Goal: Transaction & Acquisition: Download file/media

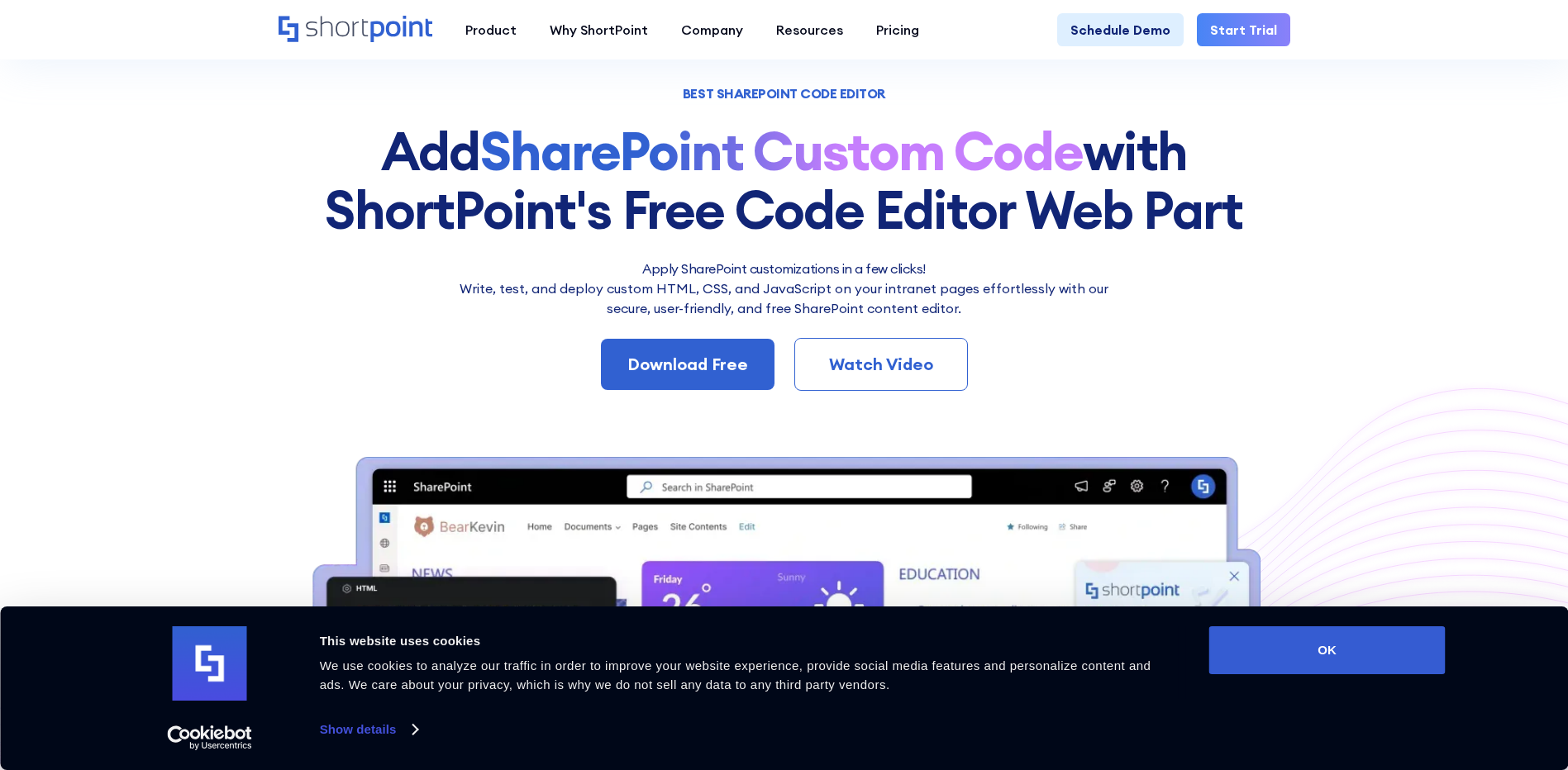
scroll to position [83, 0]
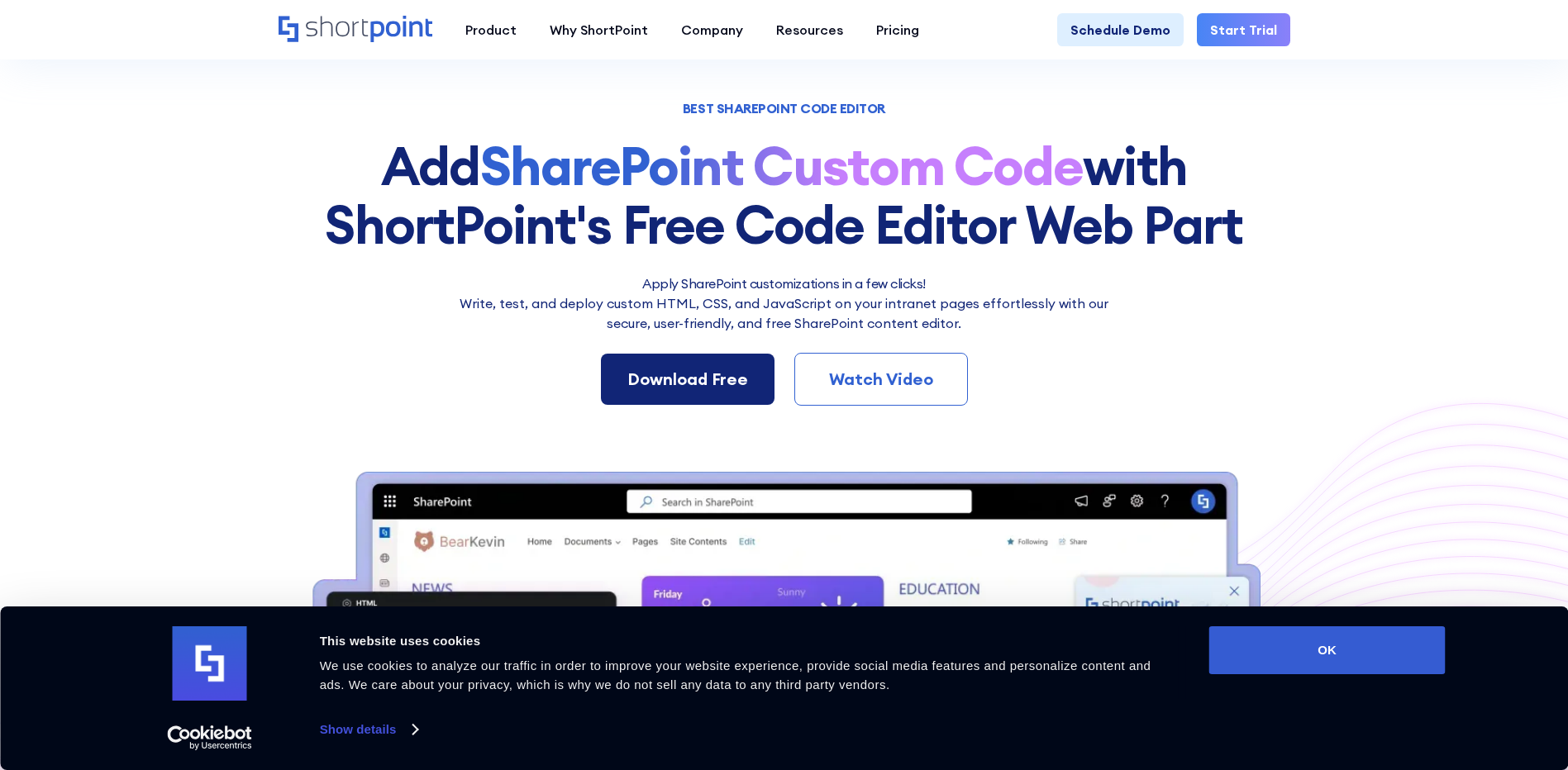
click at [705, 382] on div "Download Free" at bounding box center [688, 379] width 121 height 24
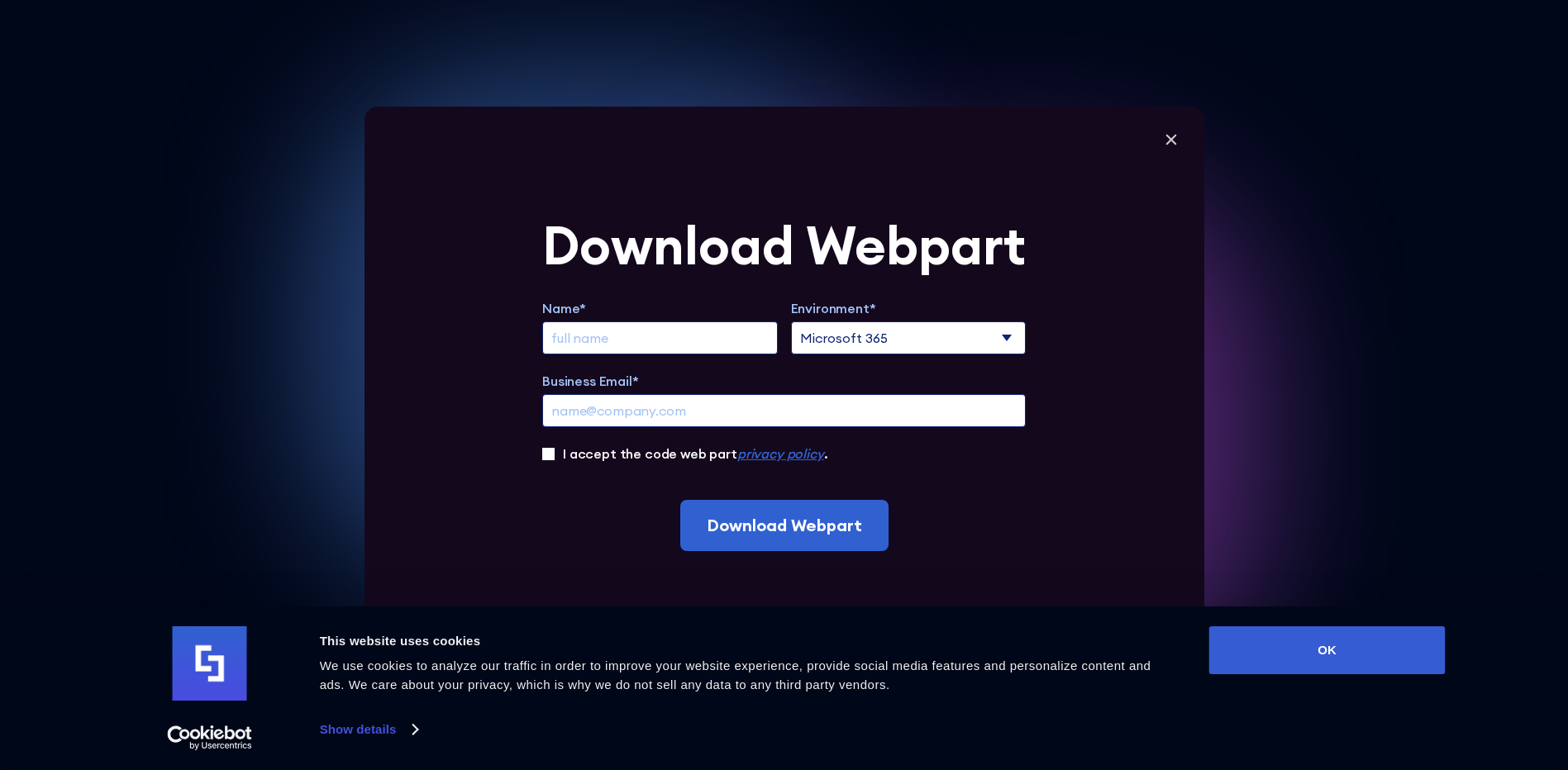
scroll to position [0, 0]
click at [707, 339] on input "Extend Trial" at bounding box center [660, 338] width 236 height 33
type input "sonyta"
click at [727, 410] on input "Business Email*" at bounding box center [784, 411] width 483 height 33
type input "sonyta.prak@gmail.com"
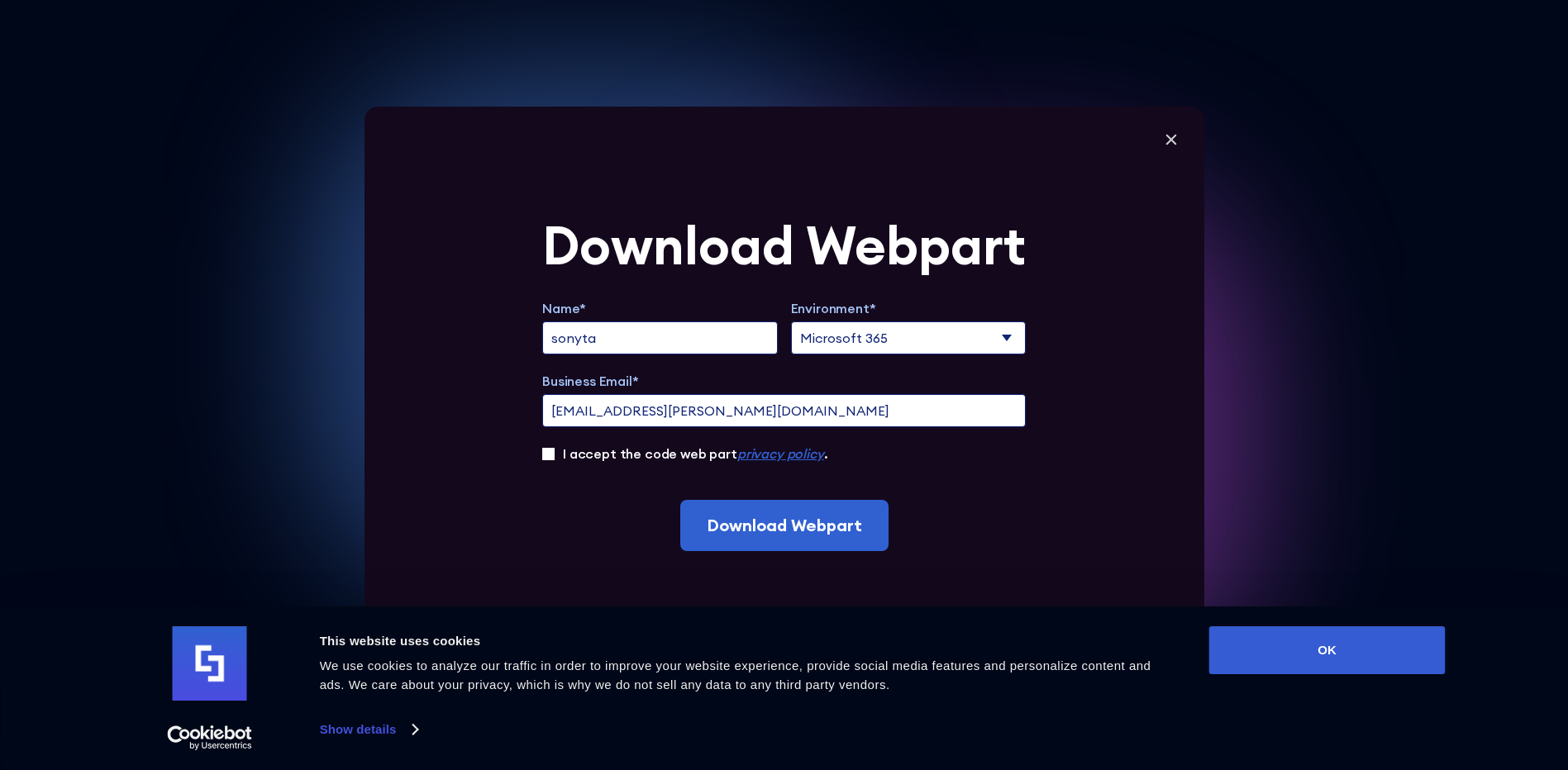
click at [996, 340] on select "Microsoft 365 SharePoint Online SharePoint 2019 (On-Premise)" at bounding box center [909, 338] width 236 height 33
select select "SharePoint Online"
click at [796, 321] on select "Microsoft 365 SharePoint Online SharePoint 2019 (On-Premise)" at bounding box center [909, 338] width 236 height 33
drag, startPoint x: 825, startPoint y: 532, endPoint x: 669, endPoint y: 465, distance: 169.8
click at [689, 483] on form "Download Webpart Name* sonyta Environment* Microsoft 365 SharePoint Online Shar…" at bounding box center [784, 385] width 483 height 332
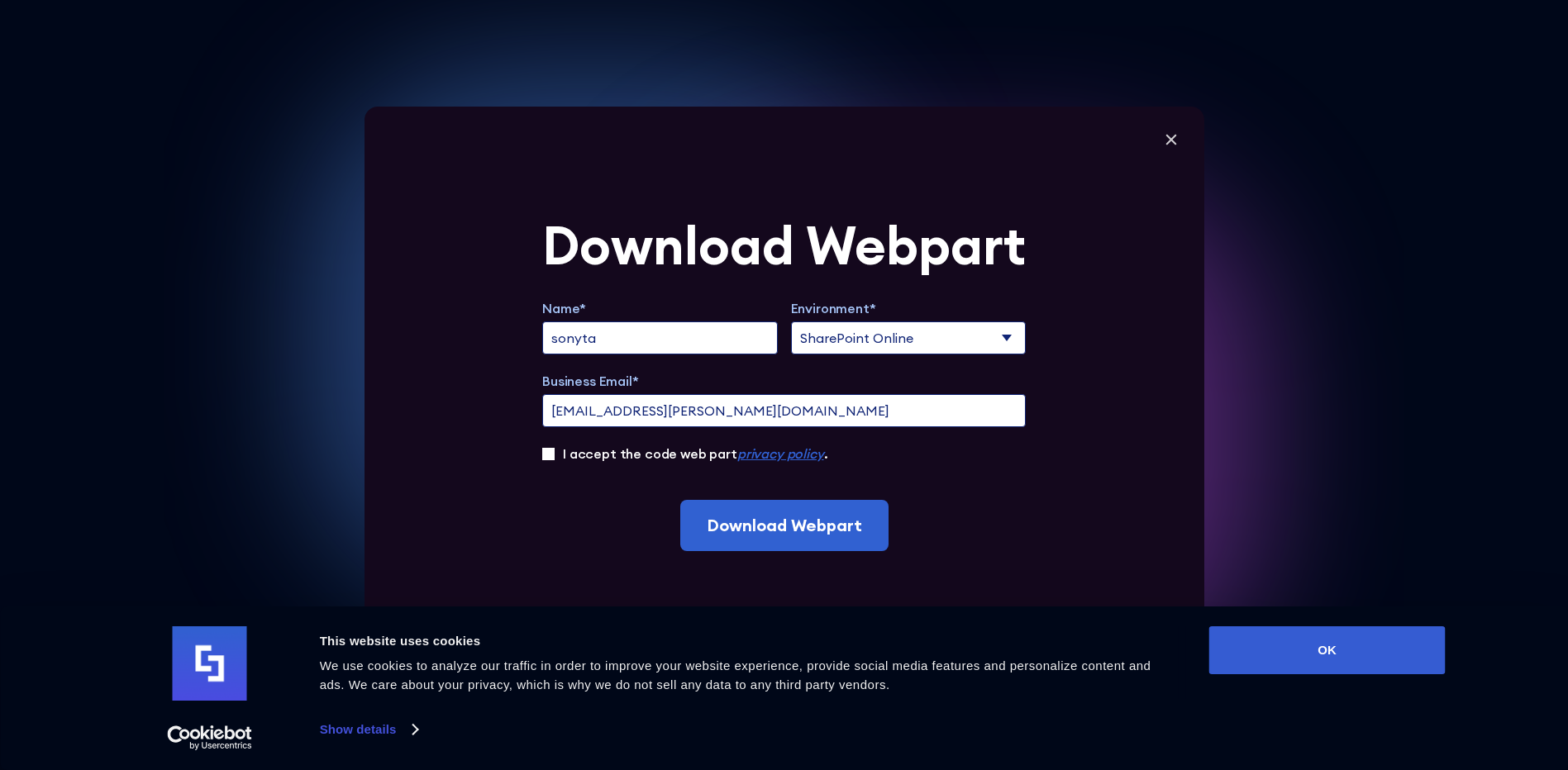
click at [667, 455] on label "I accept the code web part privacy policy ." at bounding box center [695, 454] width 265 height 19
click at [554, 455] on input "I accept the code web part privacy policy ." at bounding box center [548, 454] width 13 height 13
checkbox input "true"
click at [754, 527] on input "Download Webpart" at bounding box center [784, 525] width 208 height 52
drag, startPoint x: 828, startPoint y: 413, endPoint x: 640, endPoint y: 410, distance: 188.0
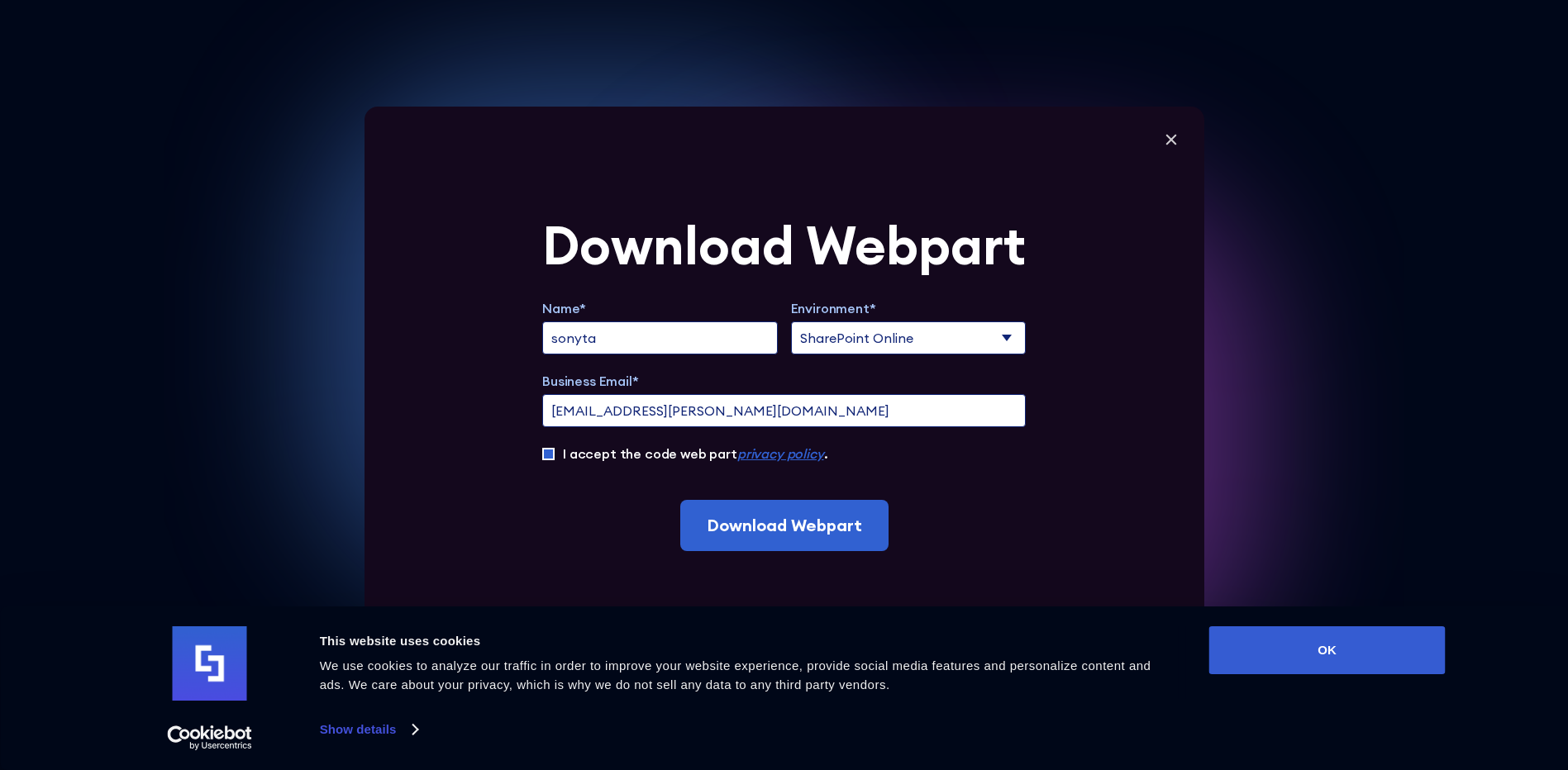
click at [640, 410] on input "sonyta.prak@gmail.com" at bounding box center [784, 411] width 483 height 33
type input "sonyta.prak@bamc.com.kh"
click at [823, 538] on input "Download Webpart" at bounding box center [784, 525] width 208 height 52
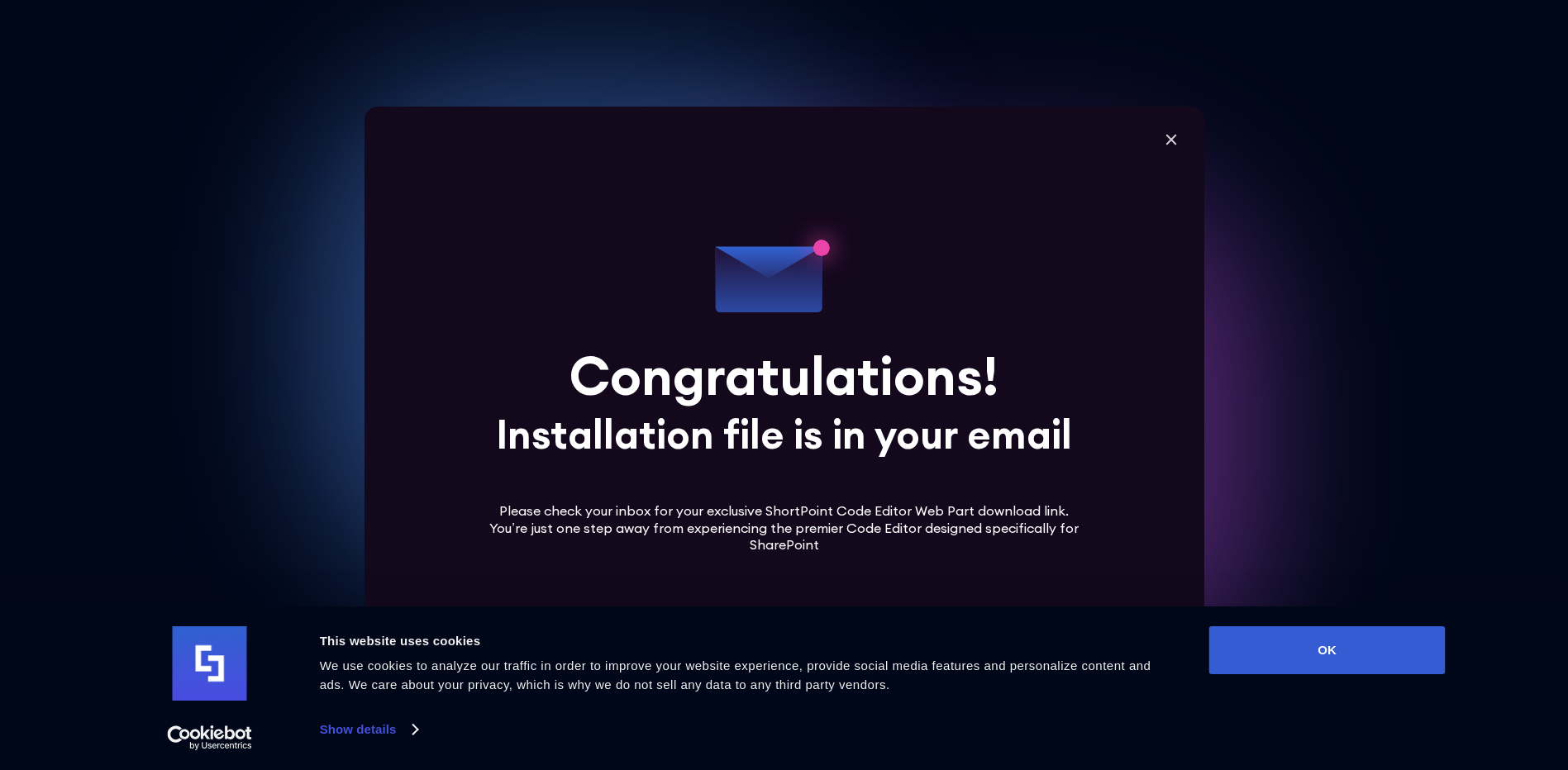
scroll to position [248, 0]
click at [1176, 140] on icon at bounding box center [1171, 138] width 11 height 11
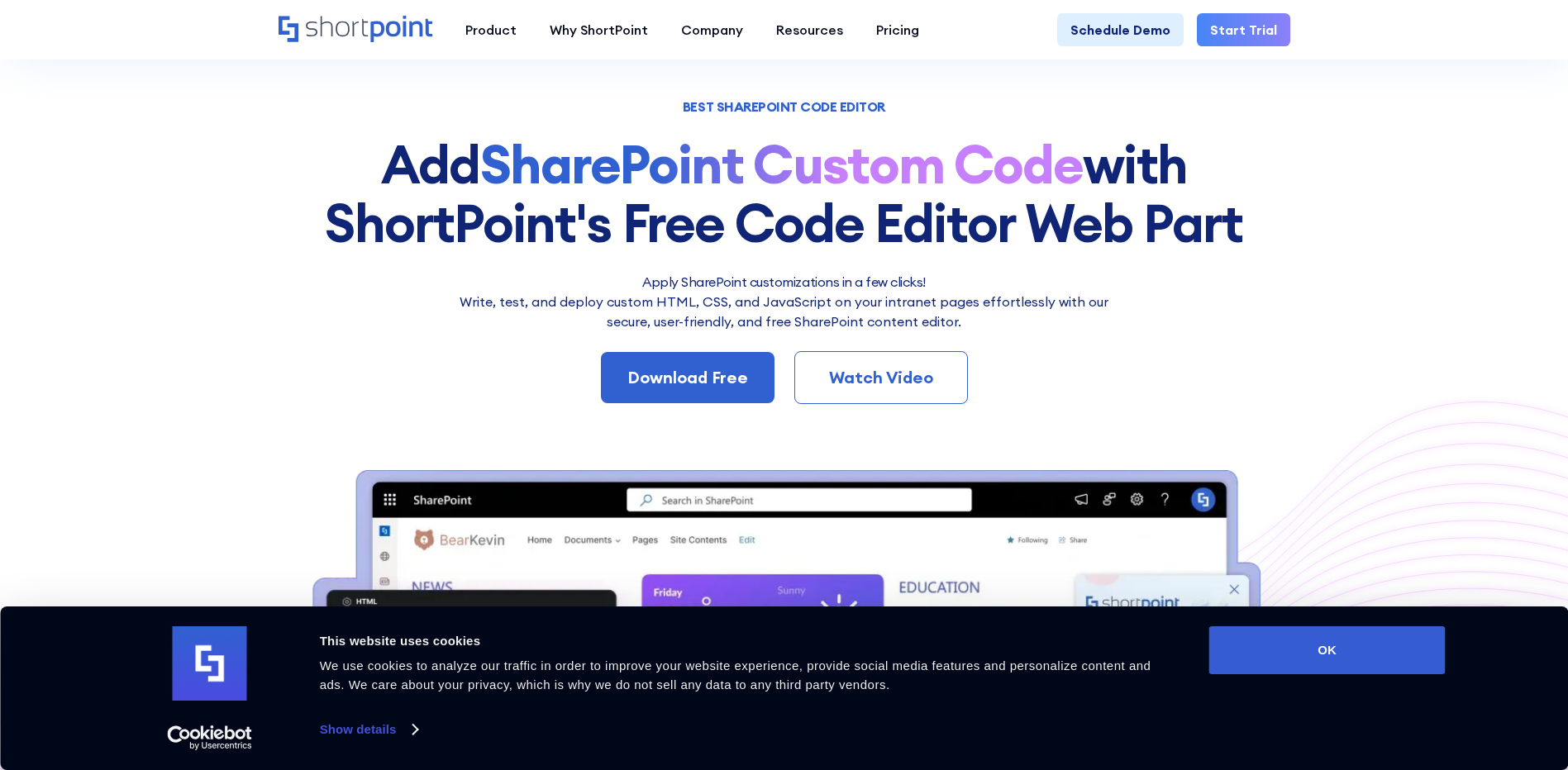
scroll to position [0, 0]
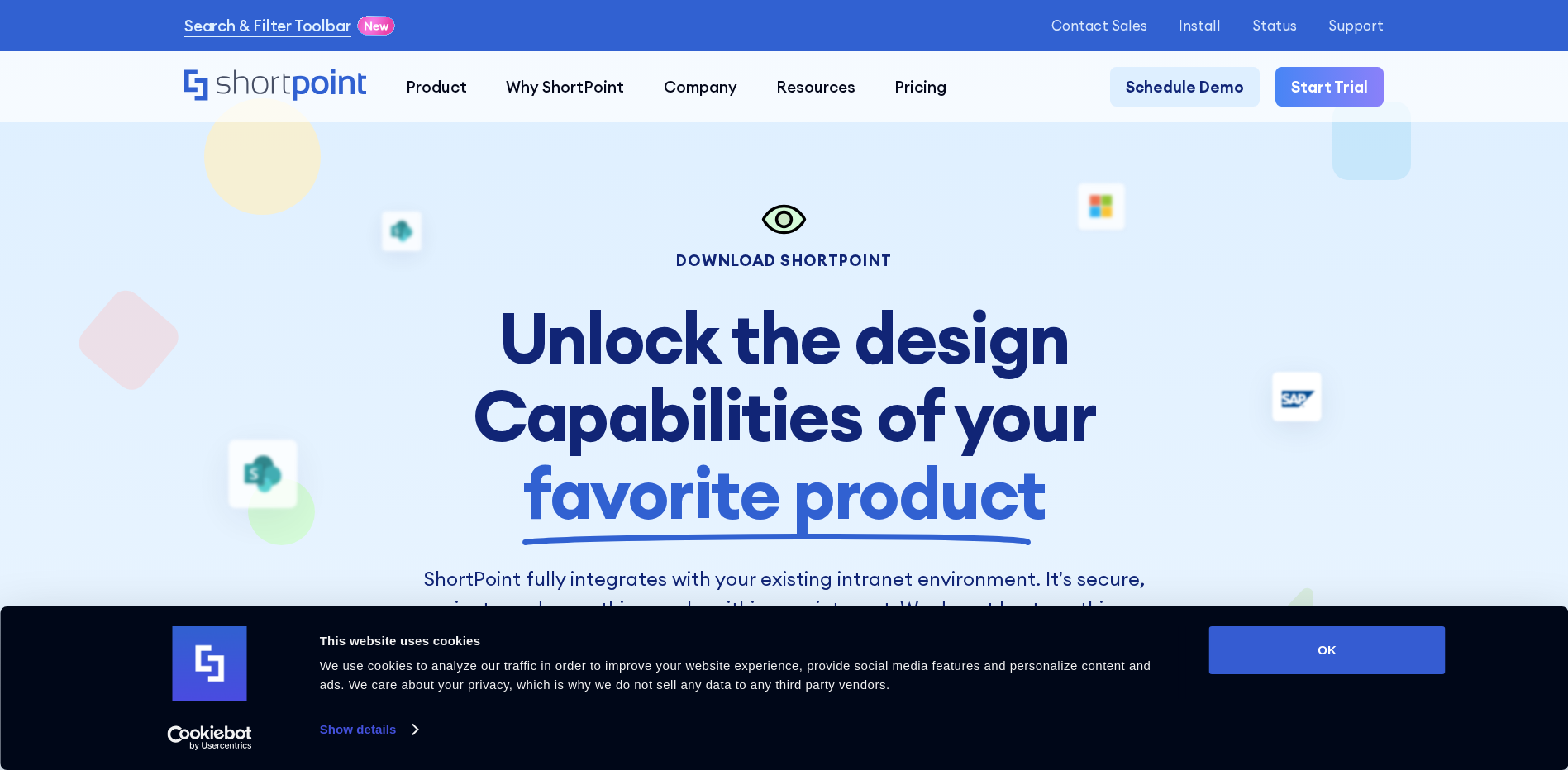
click at [816, 252] on div "Download Shortpoint" at bounding box center [784, 232] width 734 height 73
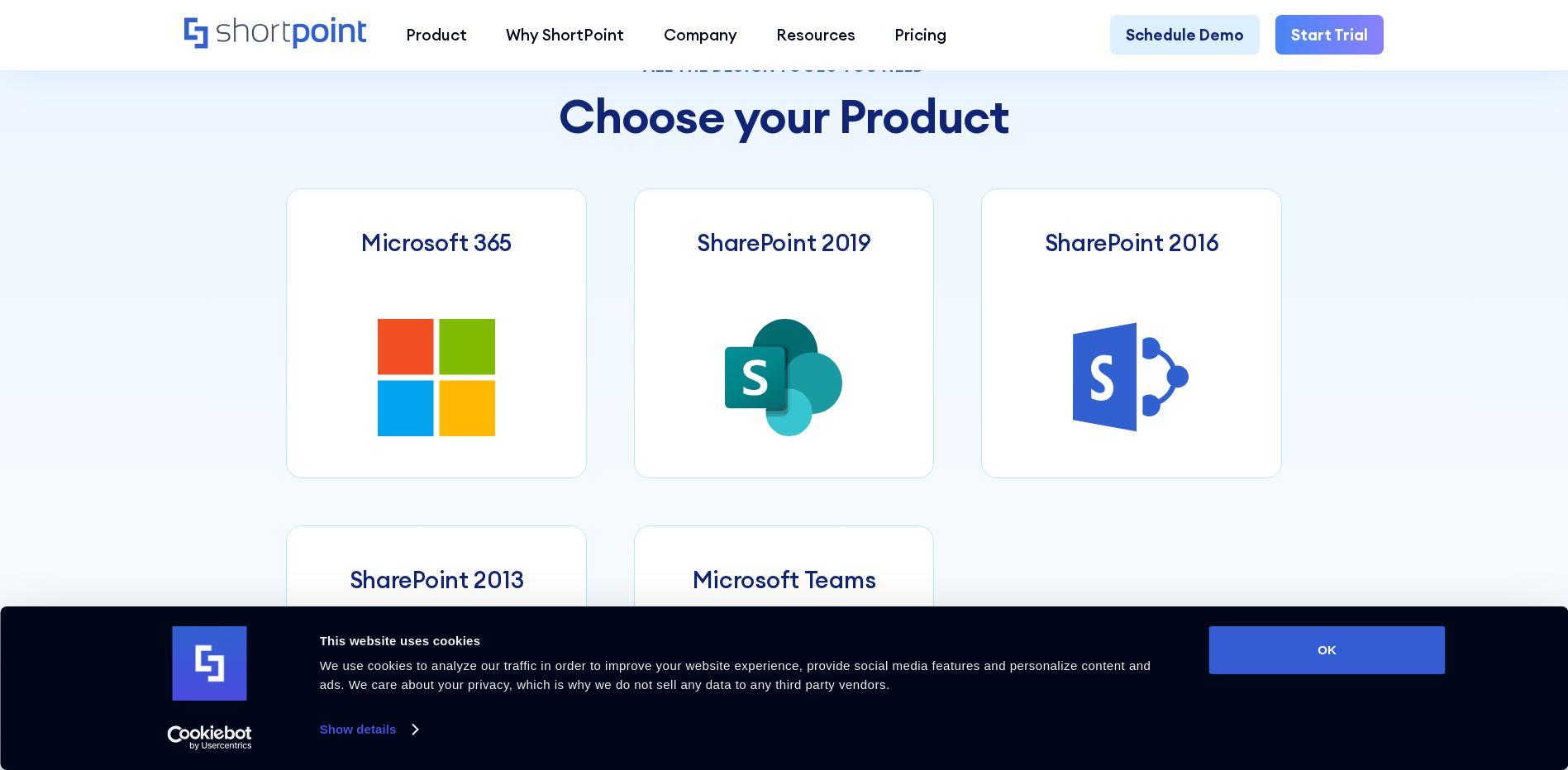
scroll to position [826, 0]
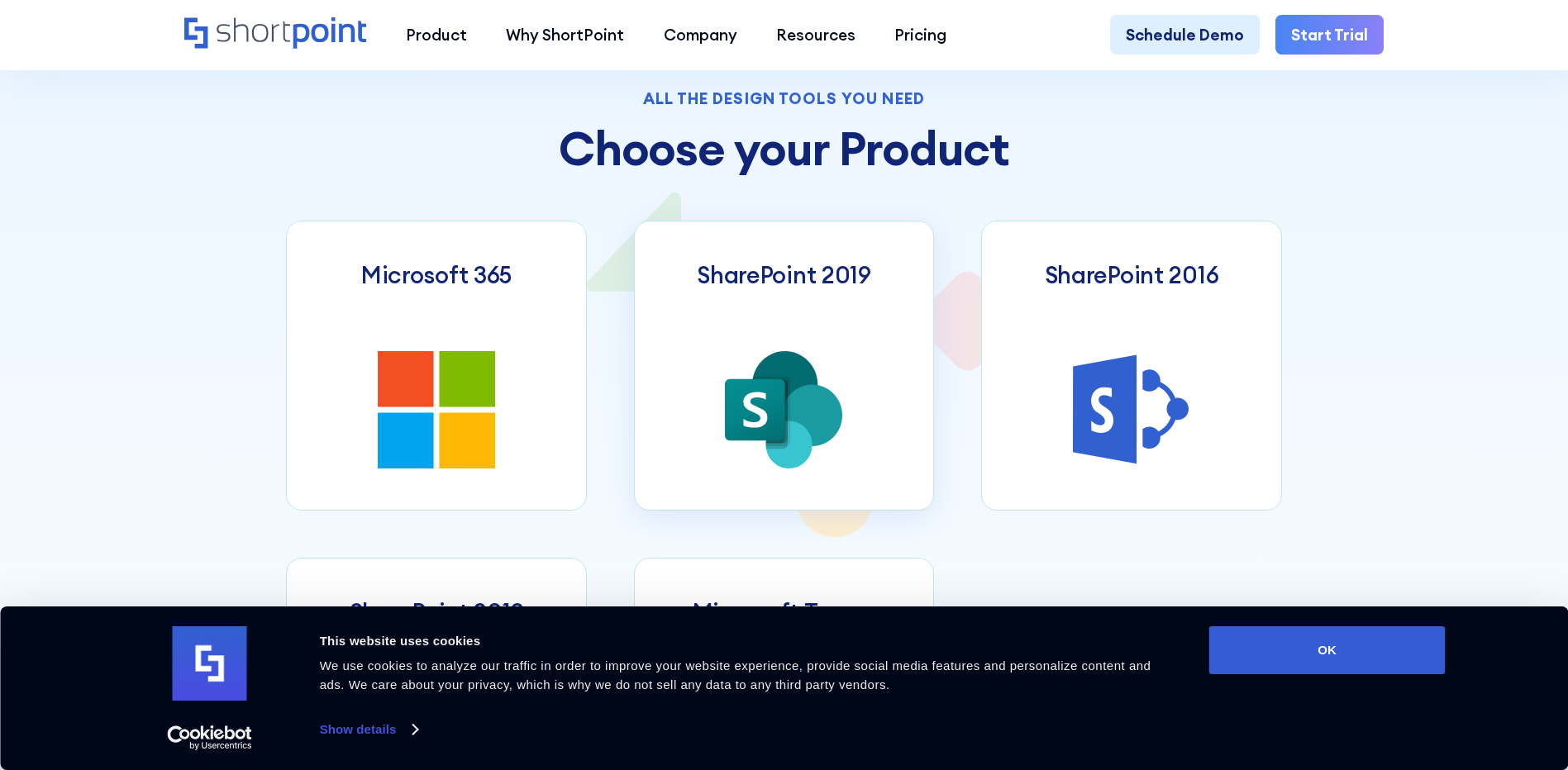
click at [833, 413] on icon at bounding box center [813, 416] width 60 height 62
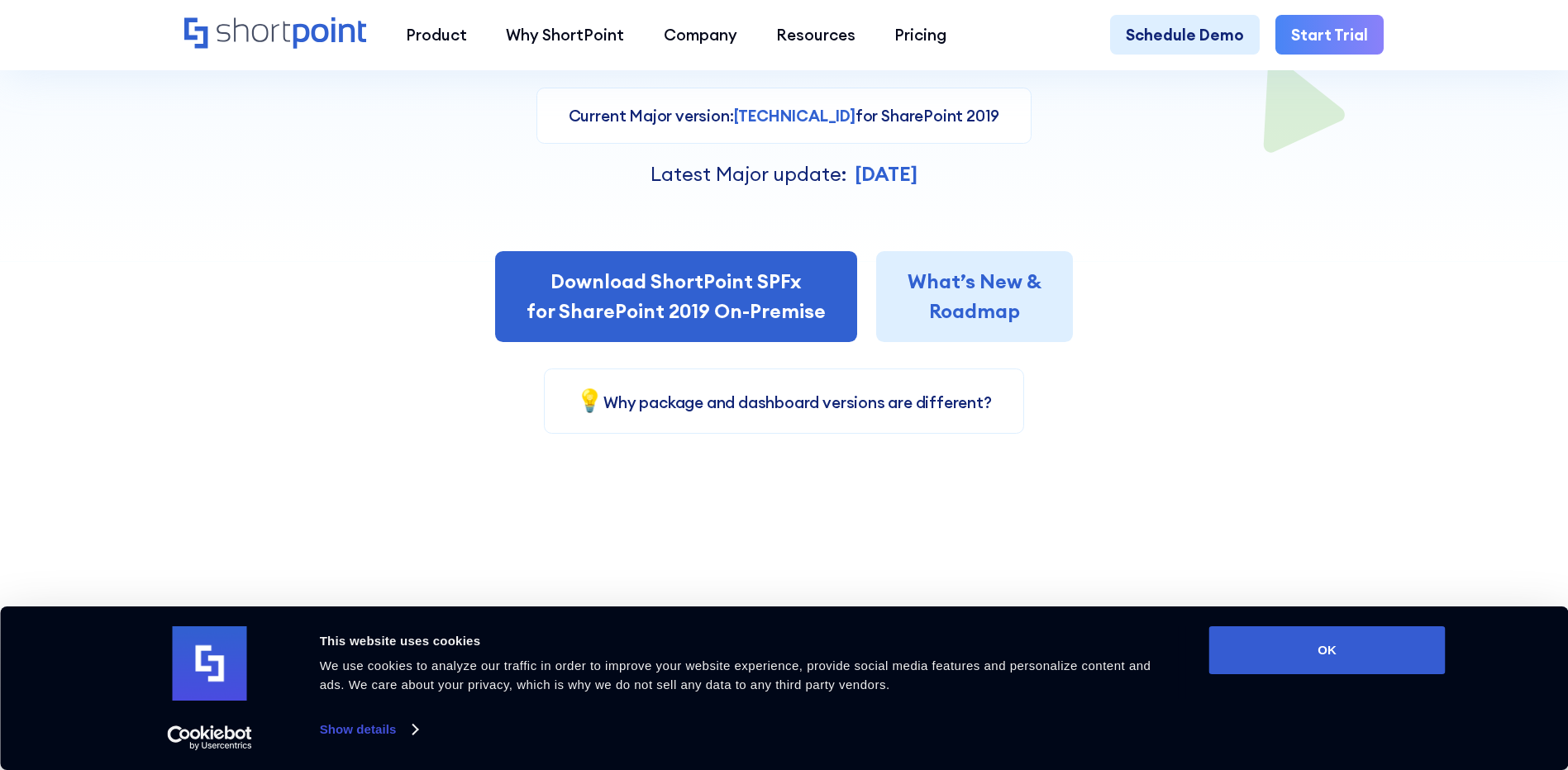
scroll to position [495, 0]
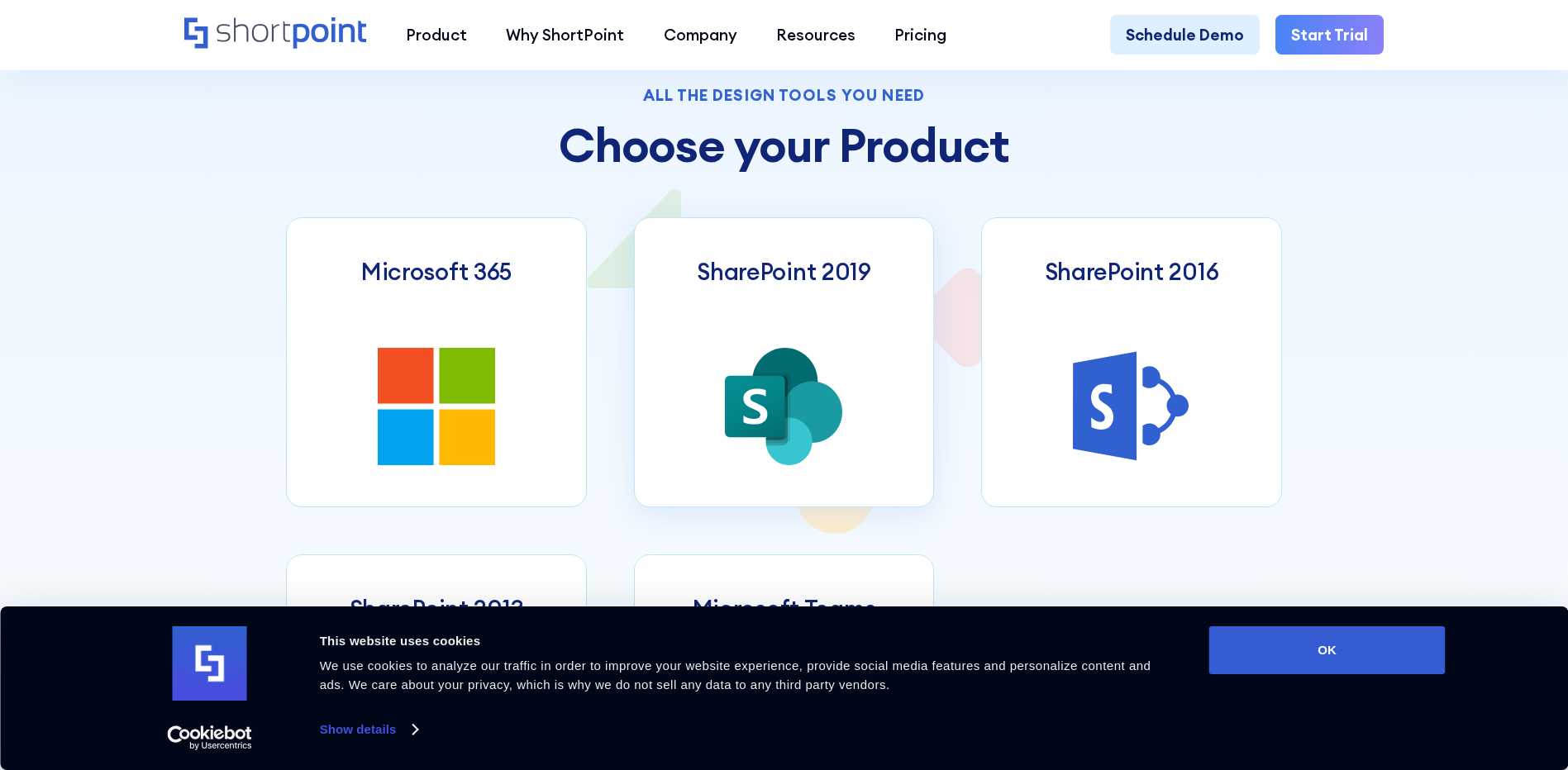
scroll to position [744, 0]
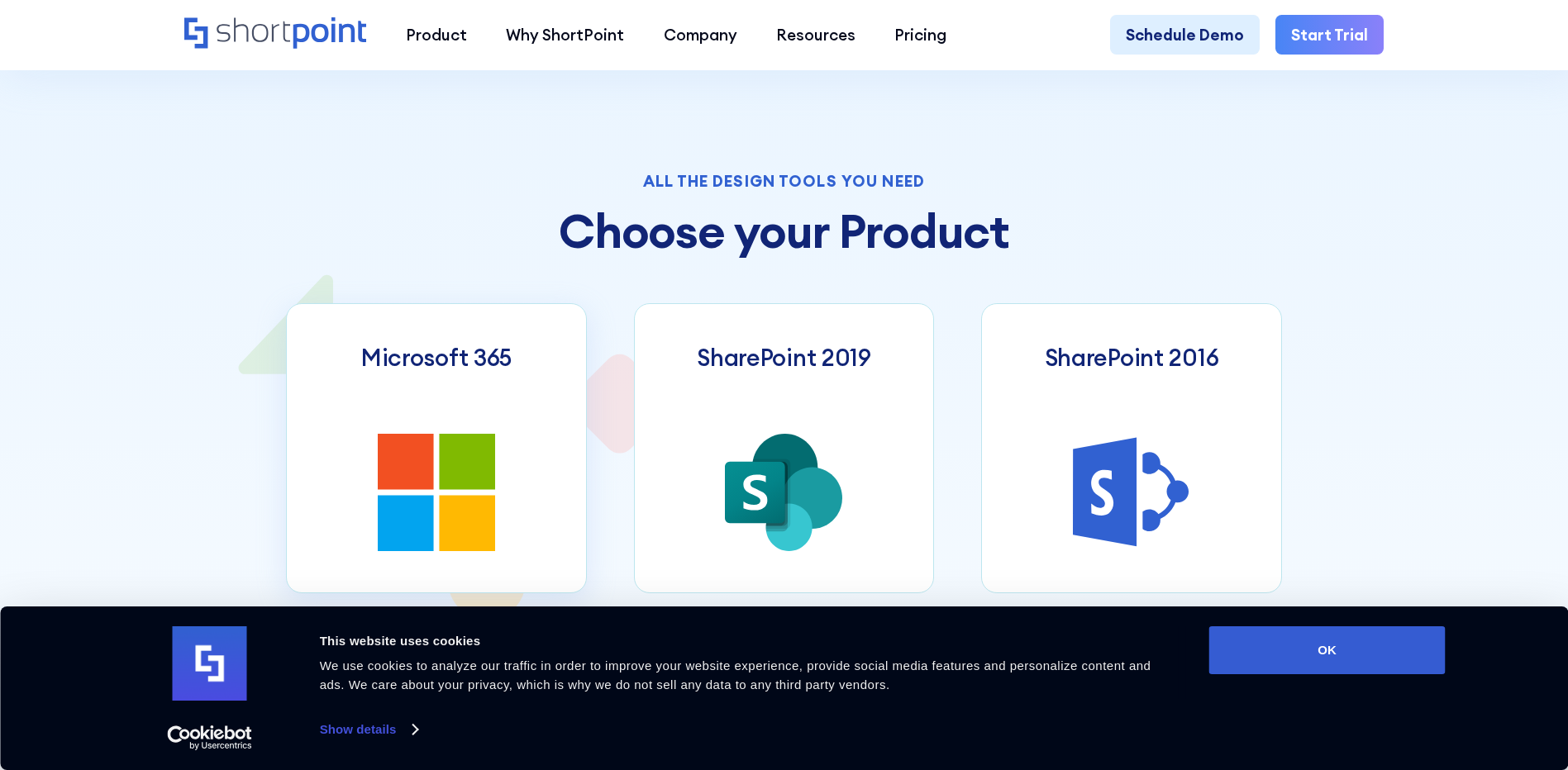
click at [515, 438] on link "Microsoft 365" at bounding box center [436, 448] width 301 height 290
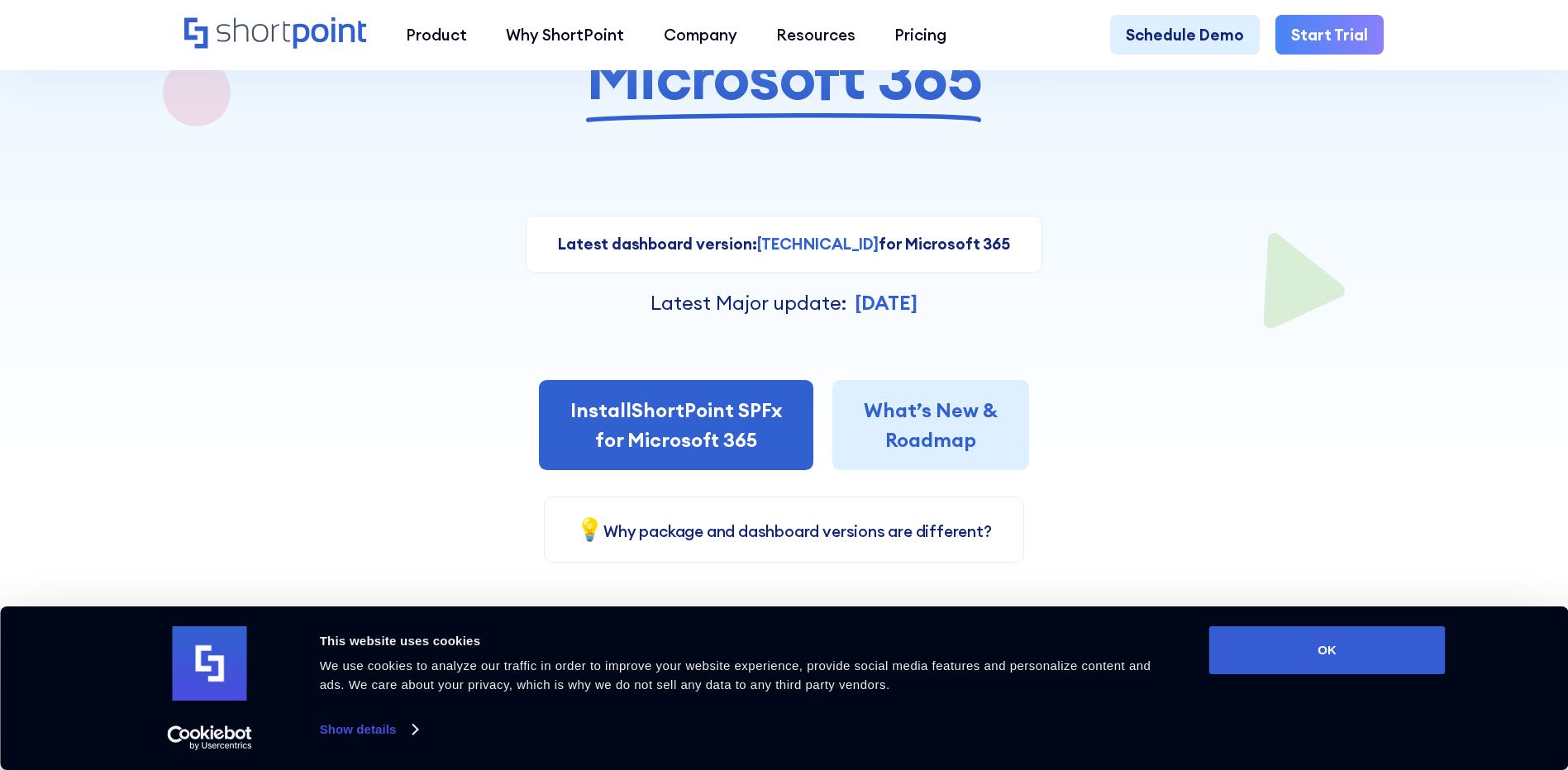
scroll to position [330, 0]
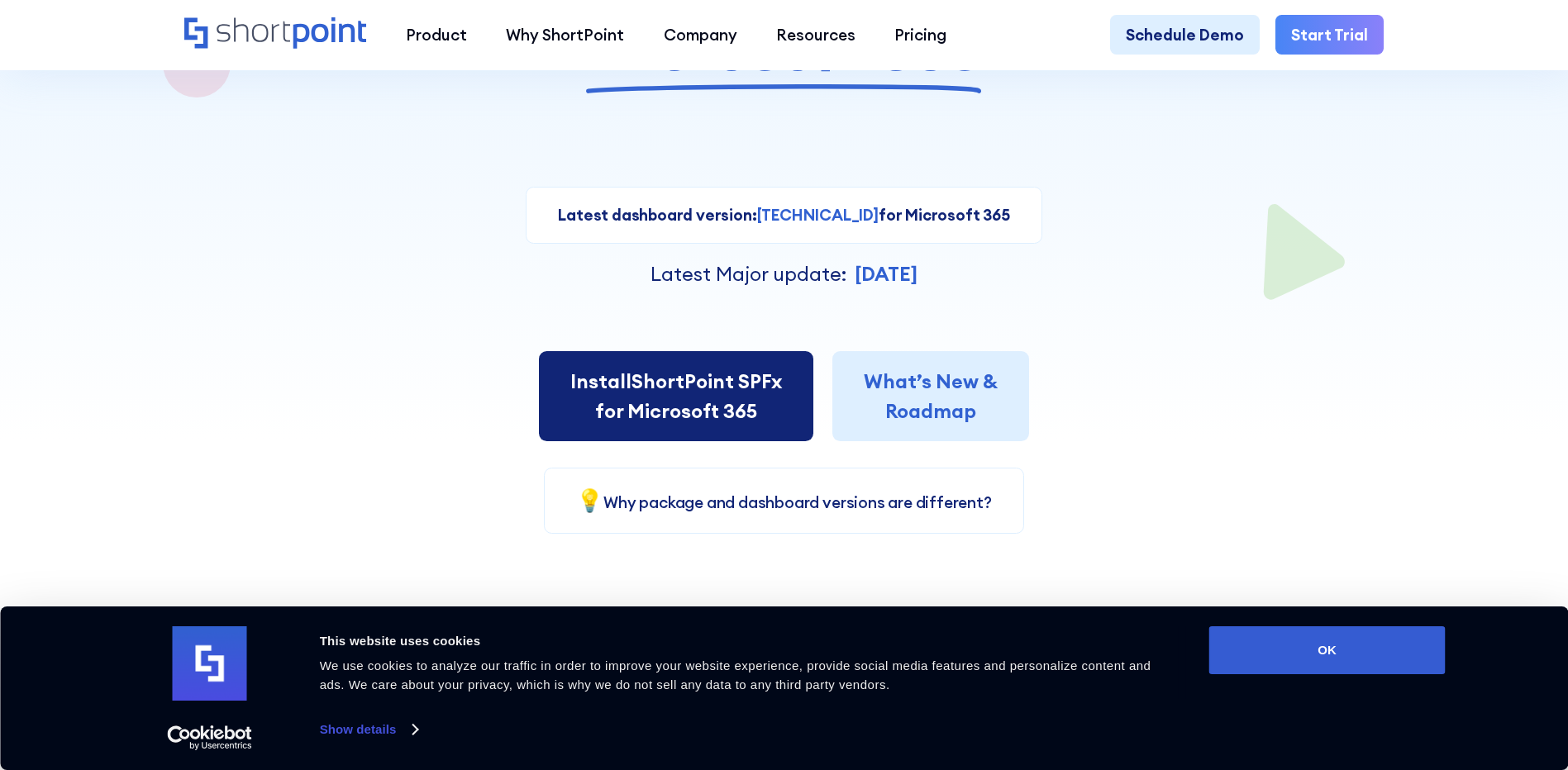
click at [722, 432] on link "Install ShortPoint SPFx for Microsoft 365" at bounding box center [676, 396] width 275 height 91
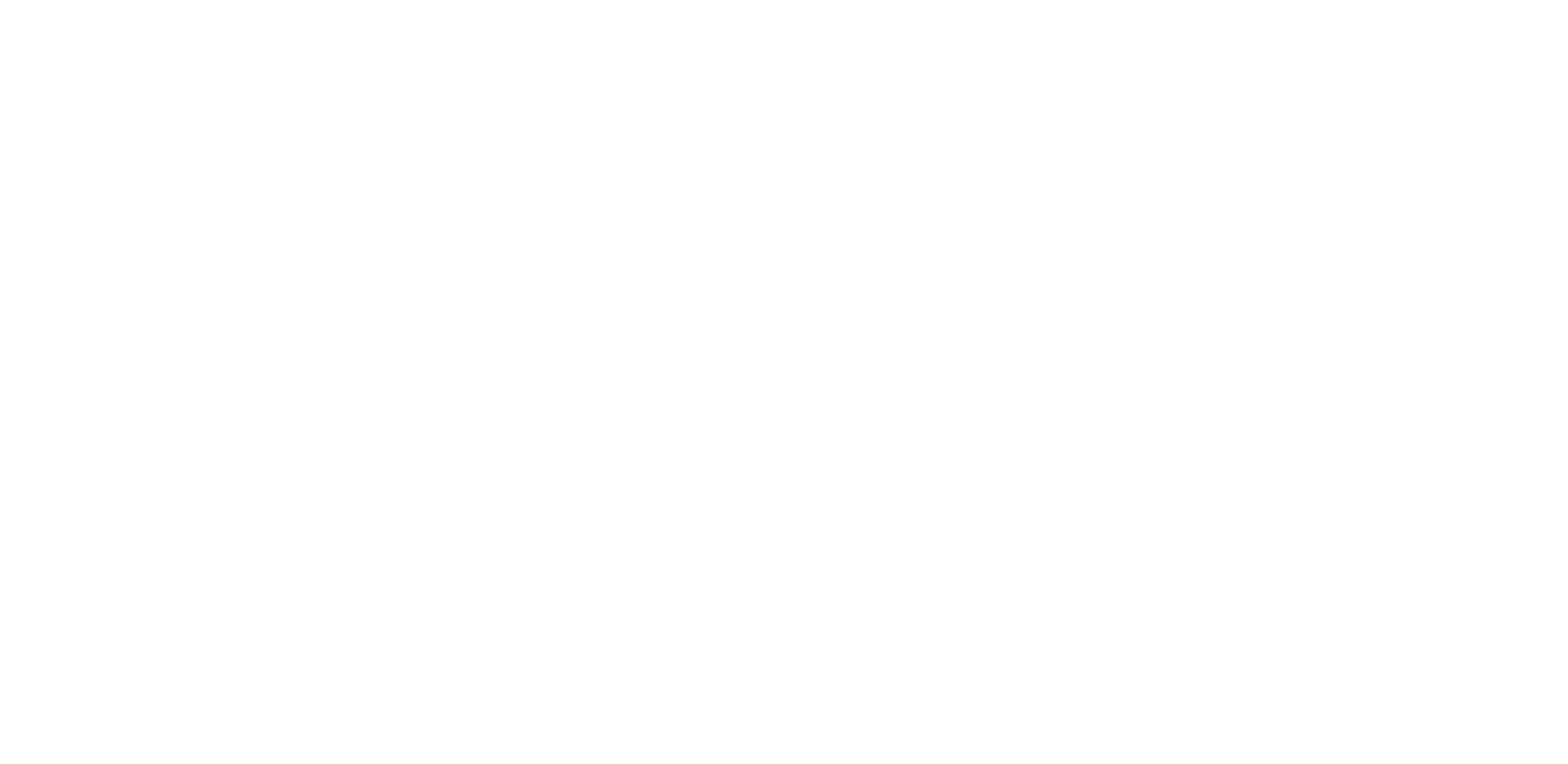
select select "Microsoft 365"
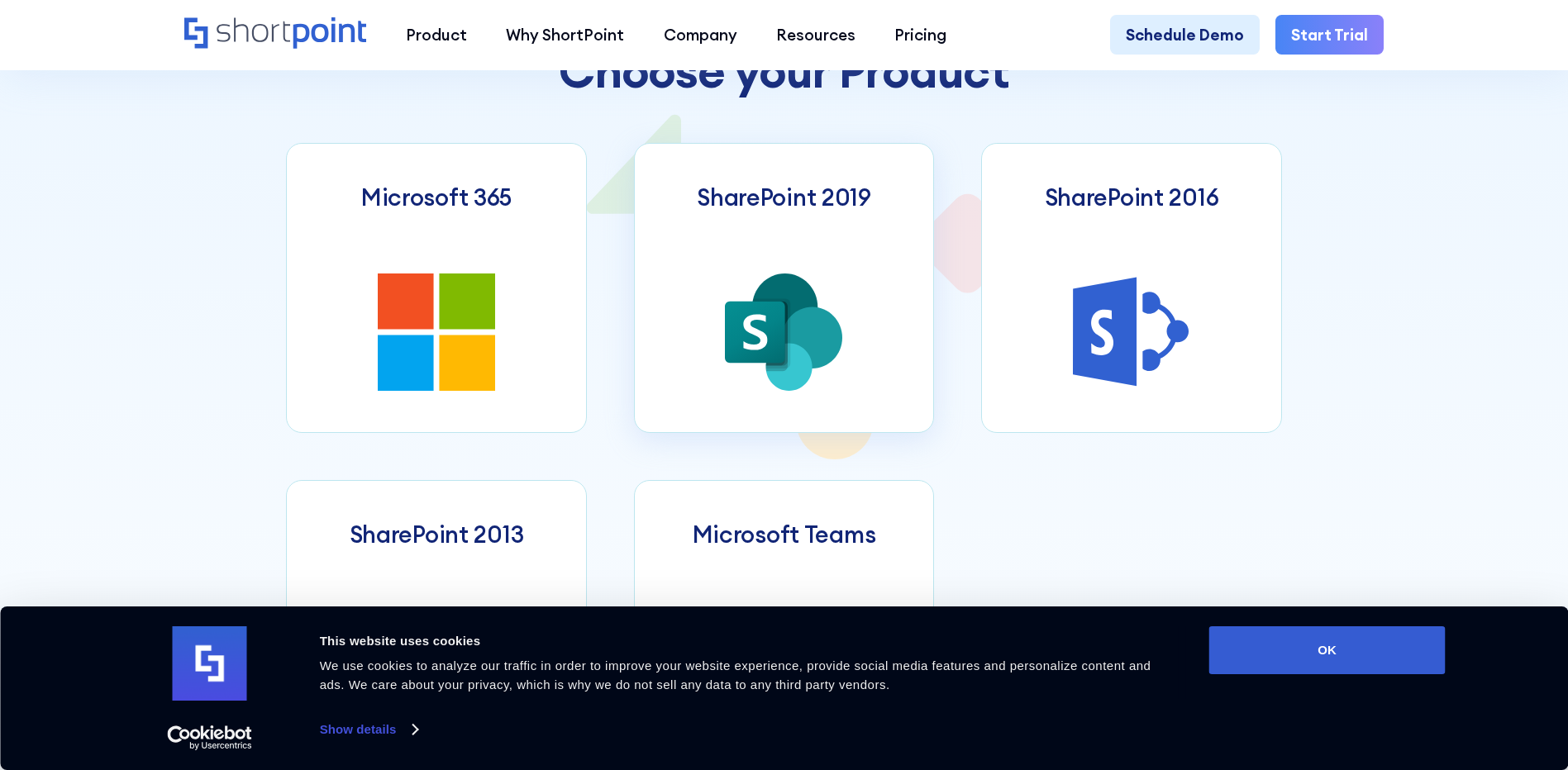
scroll to position [909, 0]
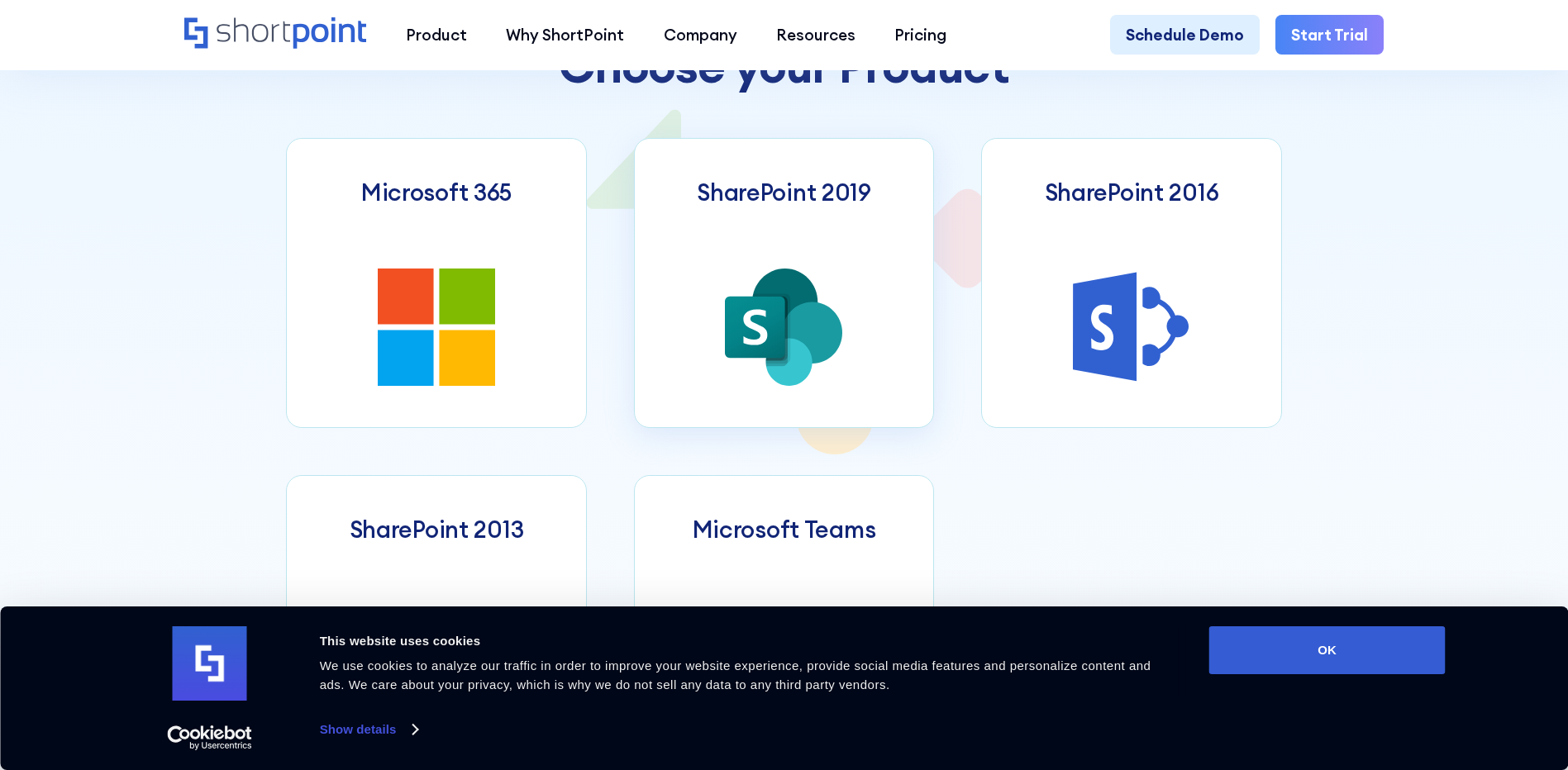
click at [826, 384] on icon at bounding box center [783, 327] width 118 height 118
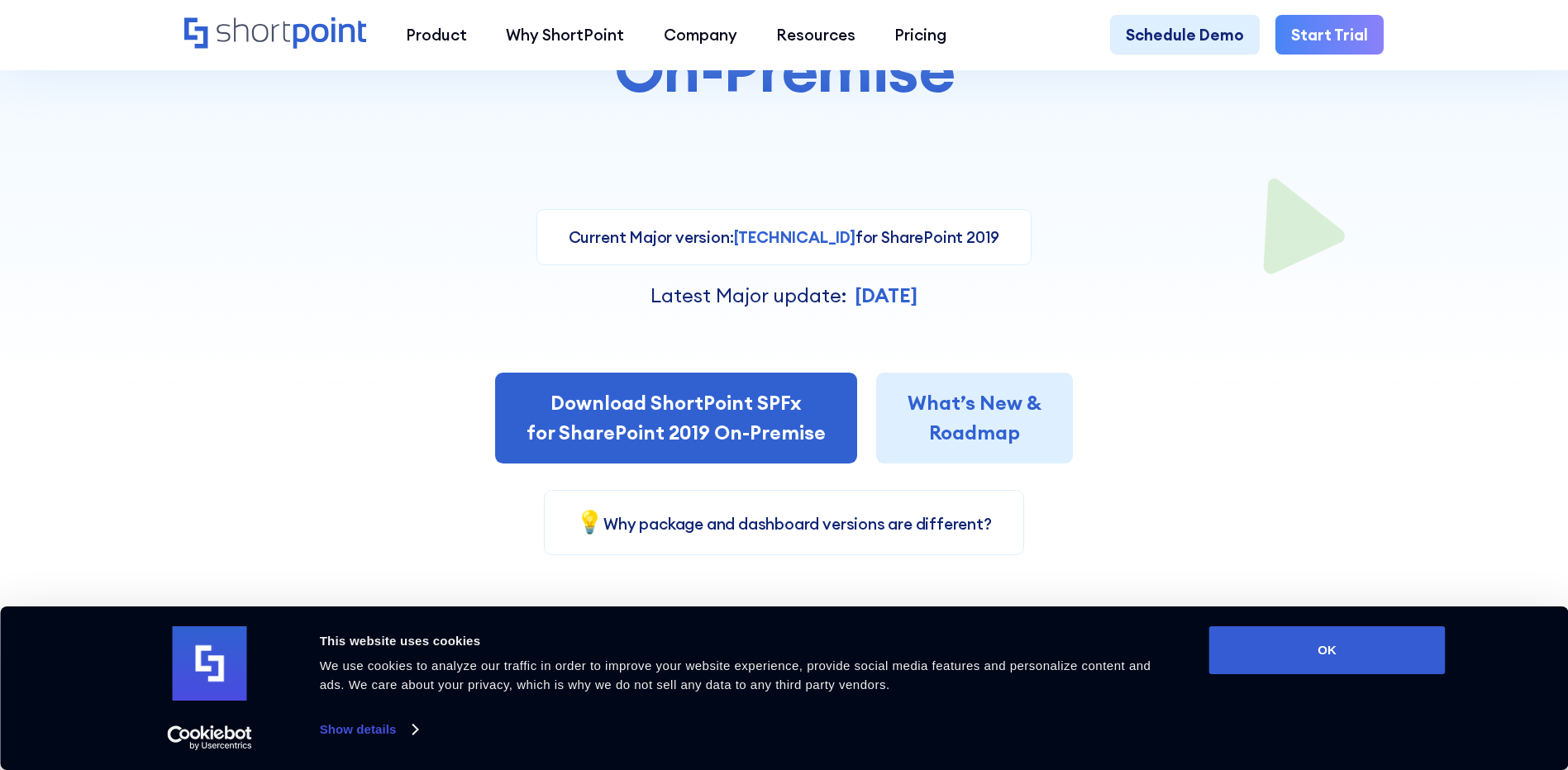
scroll to position [413, 0]
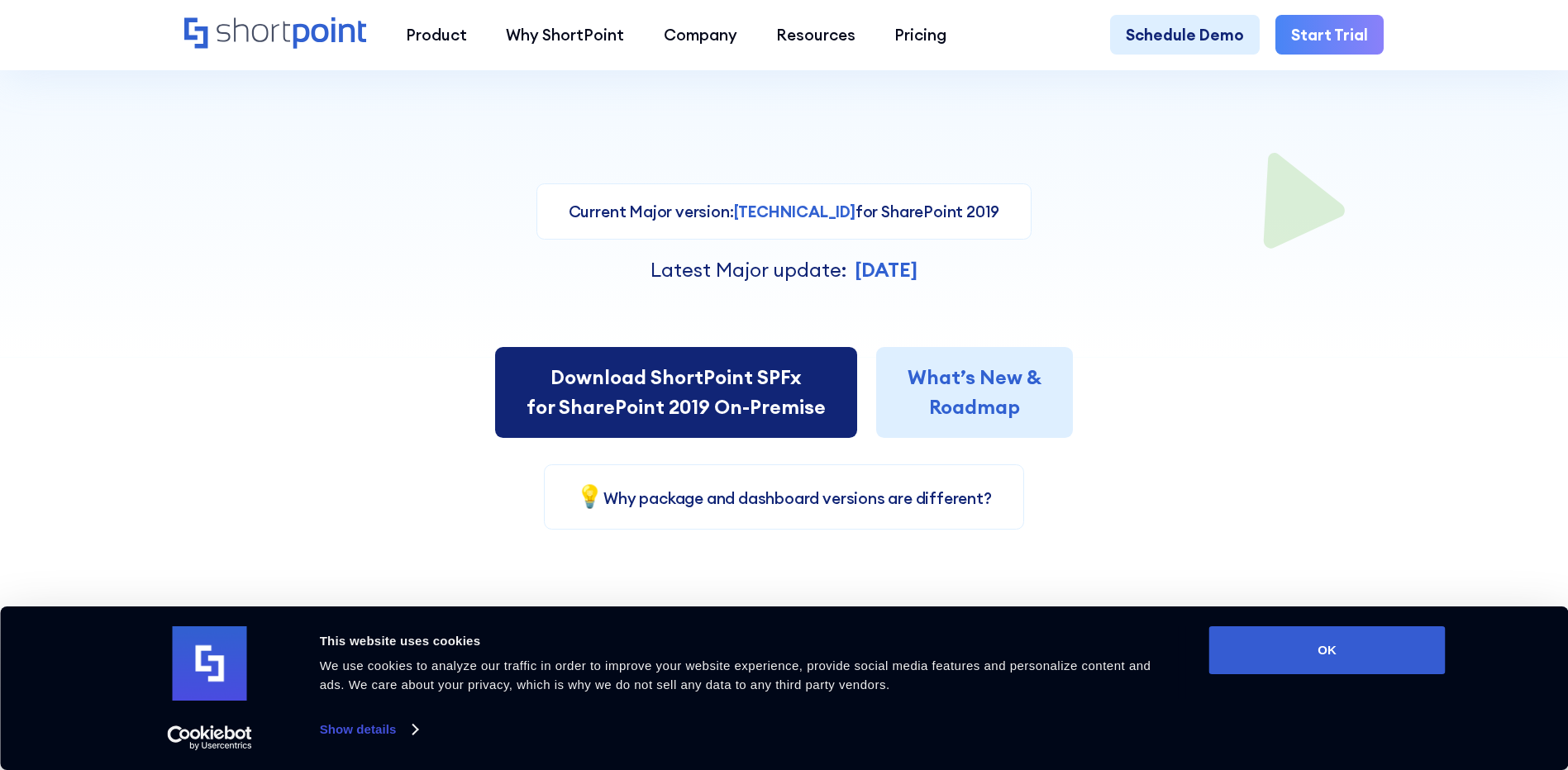
click at [757, 400] on link "Download ShortPoint SPFx for SharePoint 2019 On-Premise" at bounding box center [676, 391] width 362 height 91
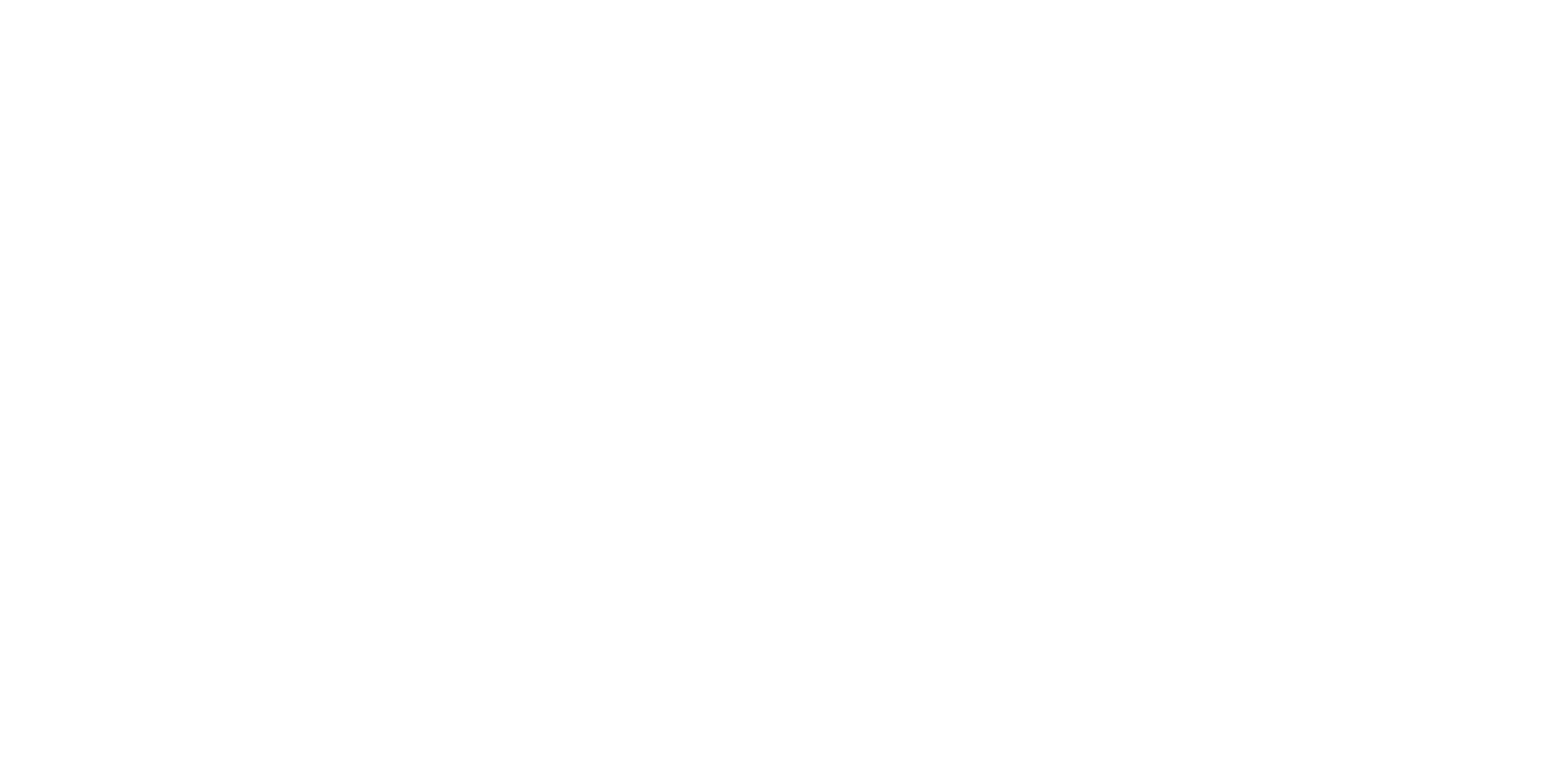
select select "SharePoint 2019 (On-Premise)"
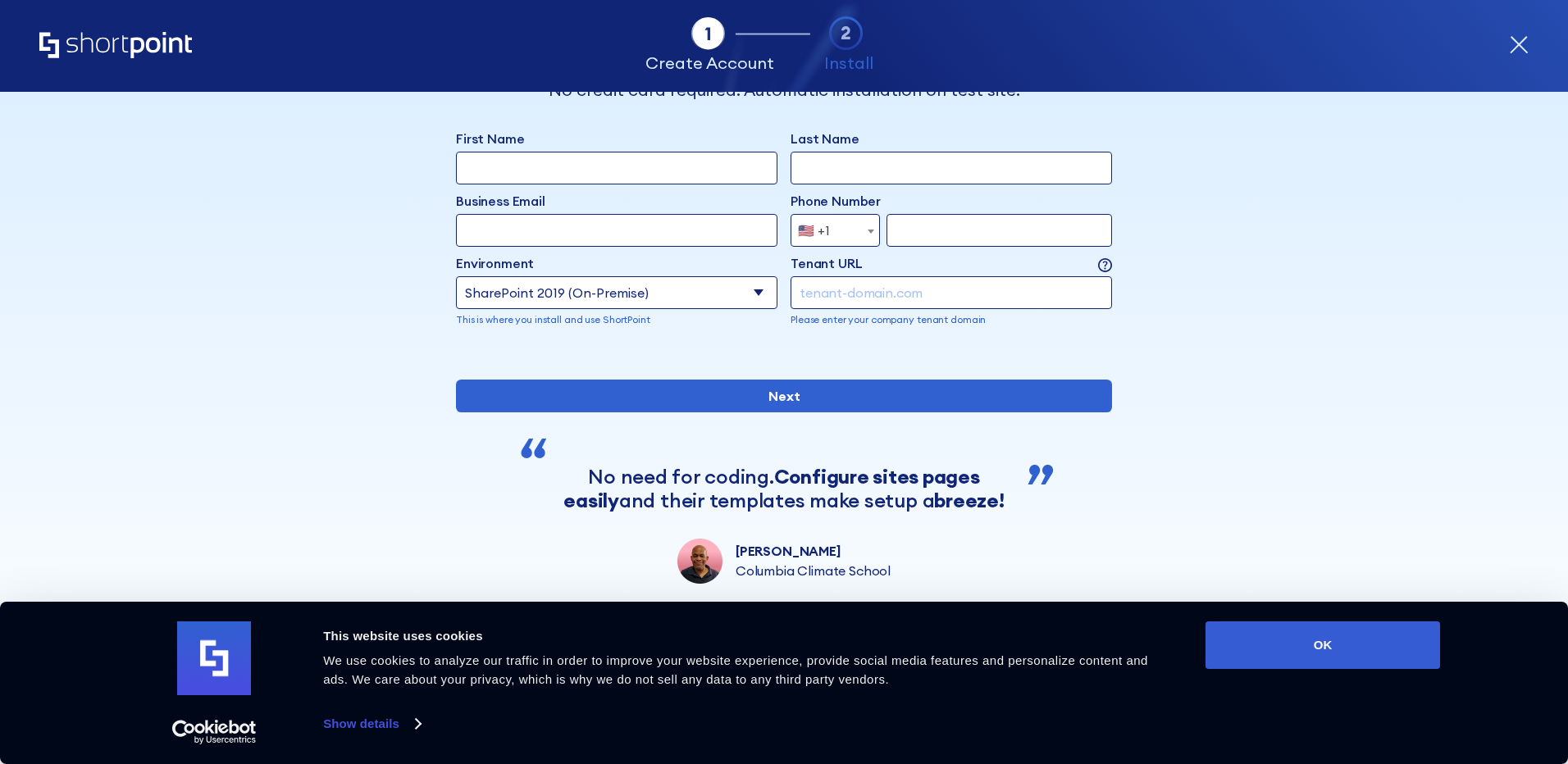
scroll to position [126, 0]
